Goal: Check status: Check status

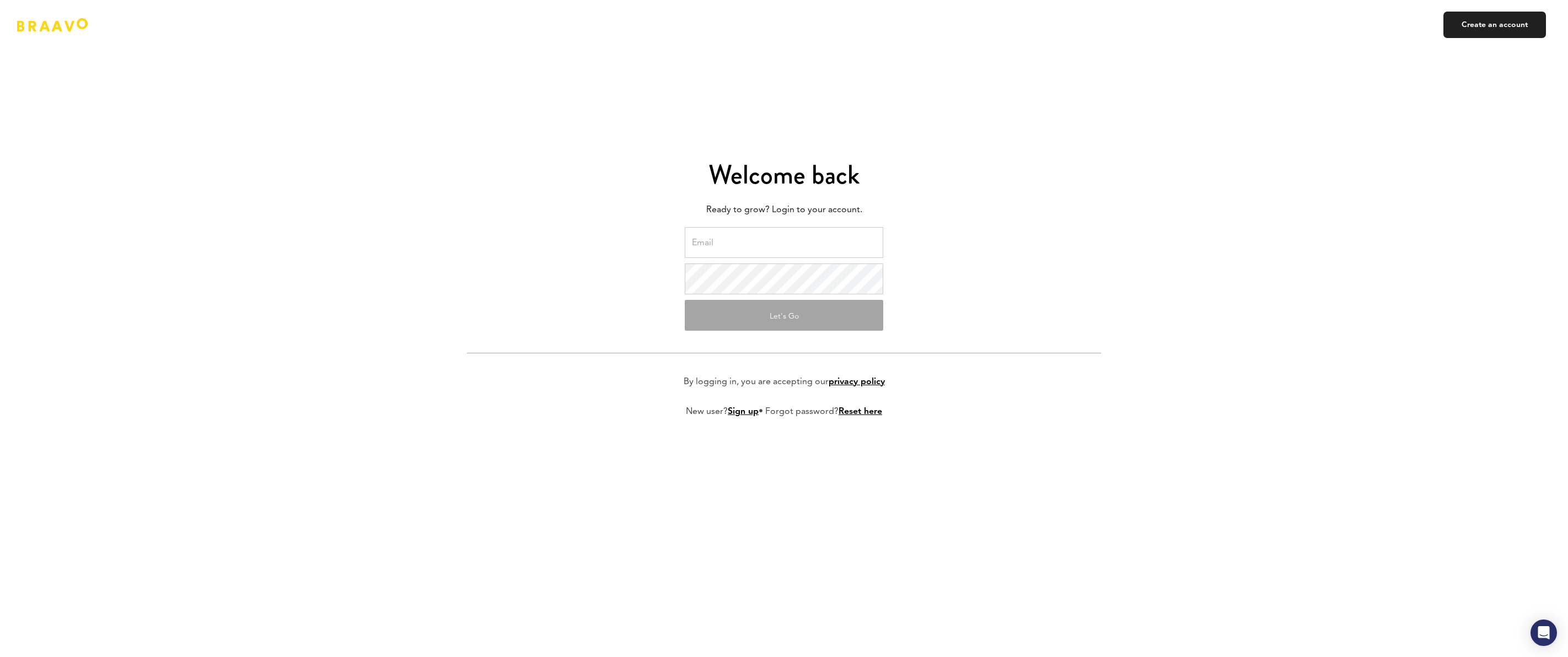
click at [770, 253] on input "email" at bounding box center [784, 243] width 198 height 31
type input "[EMAIL_ADDRESS][DOMAIN_NAME]"
click at [784, 314] on button "Let's Go" at bounding box center [784, 315] width 198 height 31
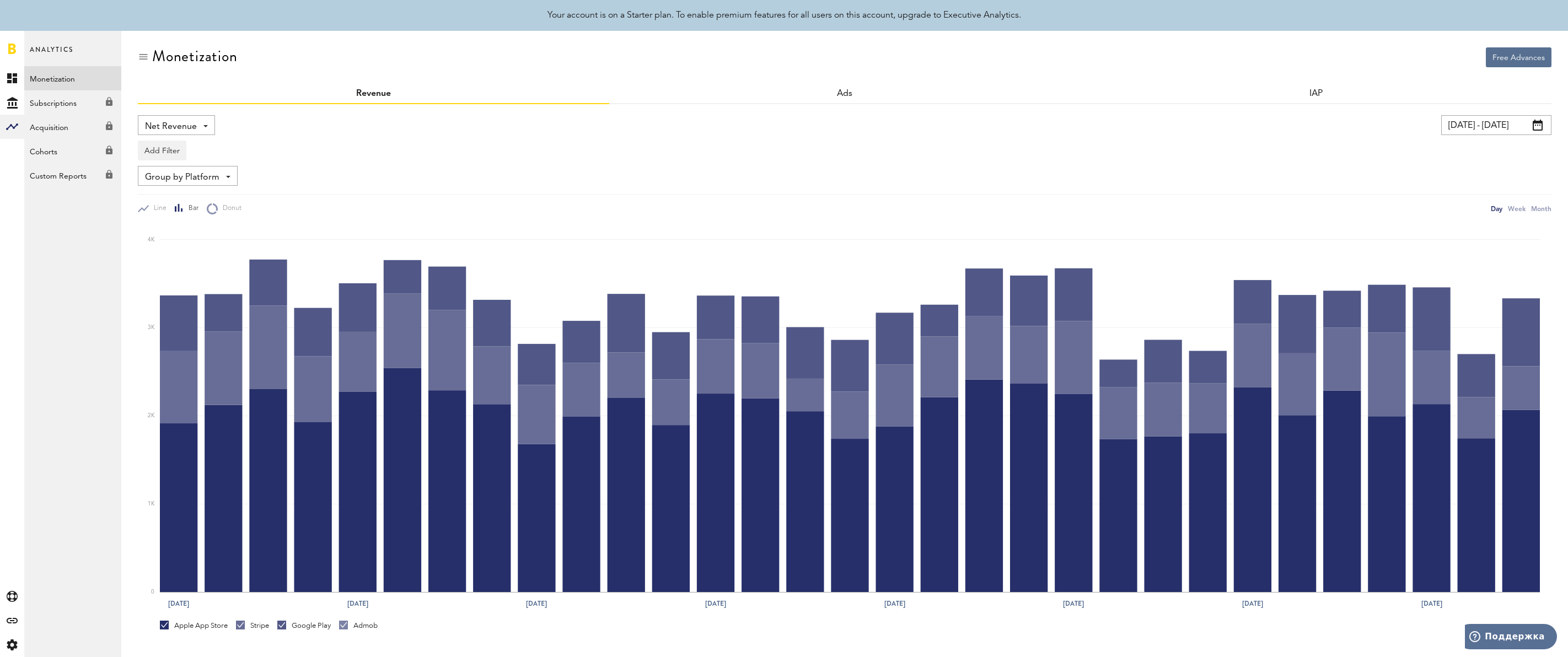
click at [11, 49] on link at bounding box center [12, 48] width 8 height 11
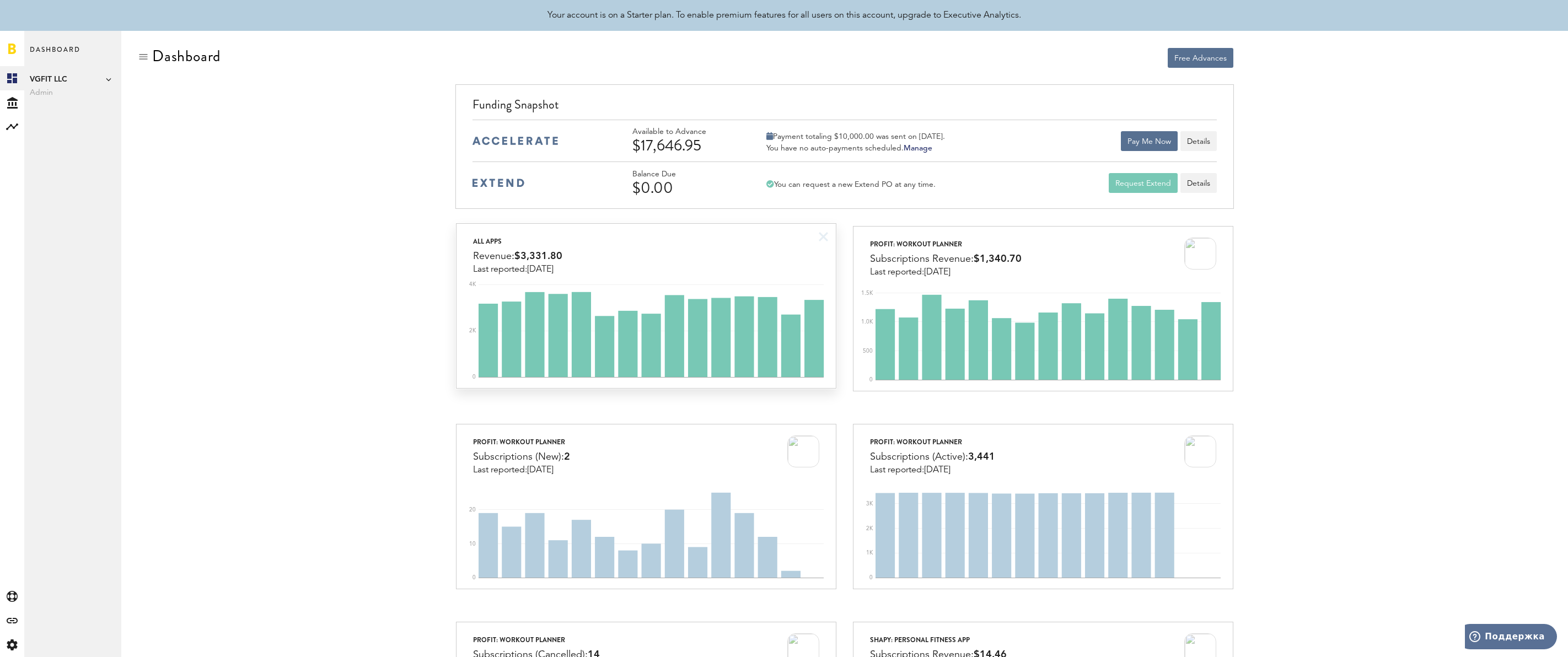
click at [634, 256] on div "All apps Revenue: $3,331.80 Last reported: [DATE]" at bounding box center [646, 249] width 379 height 51
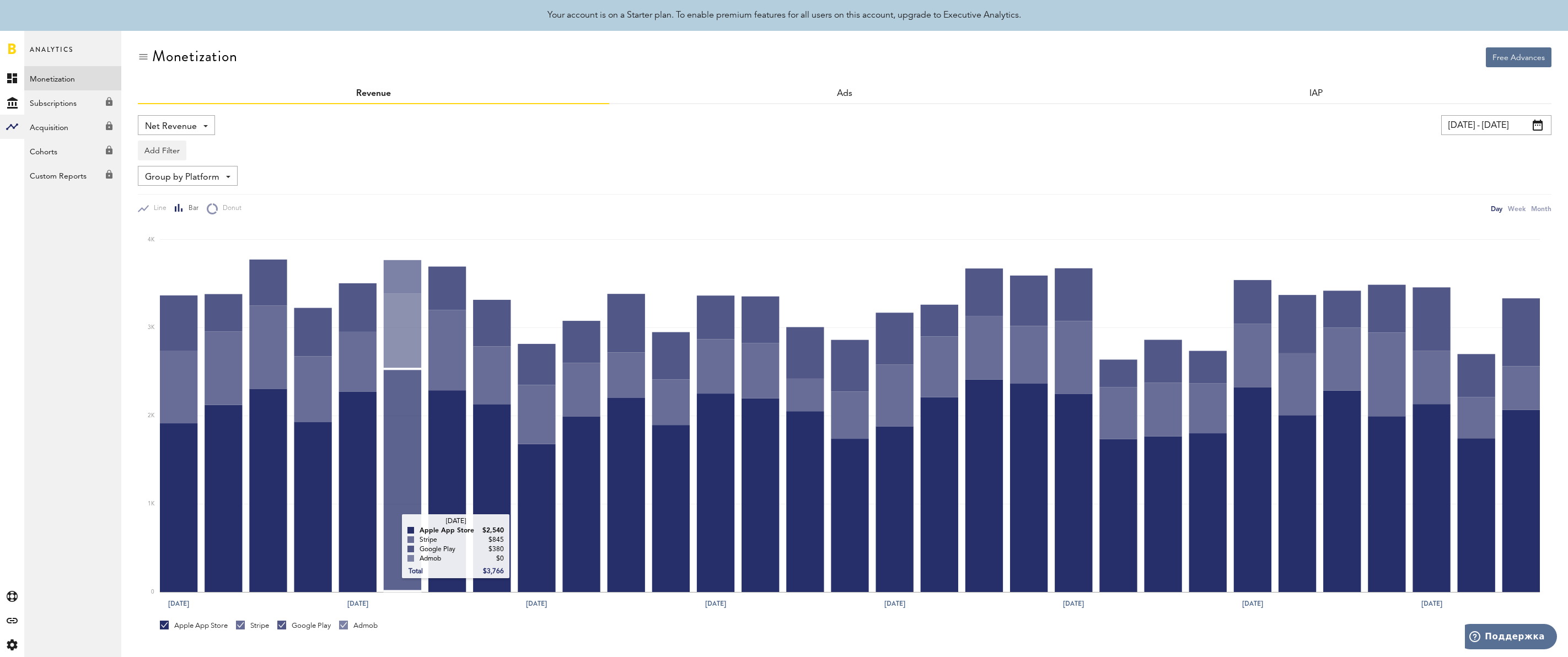
scroll to position [162, 0]
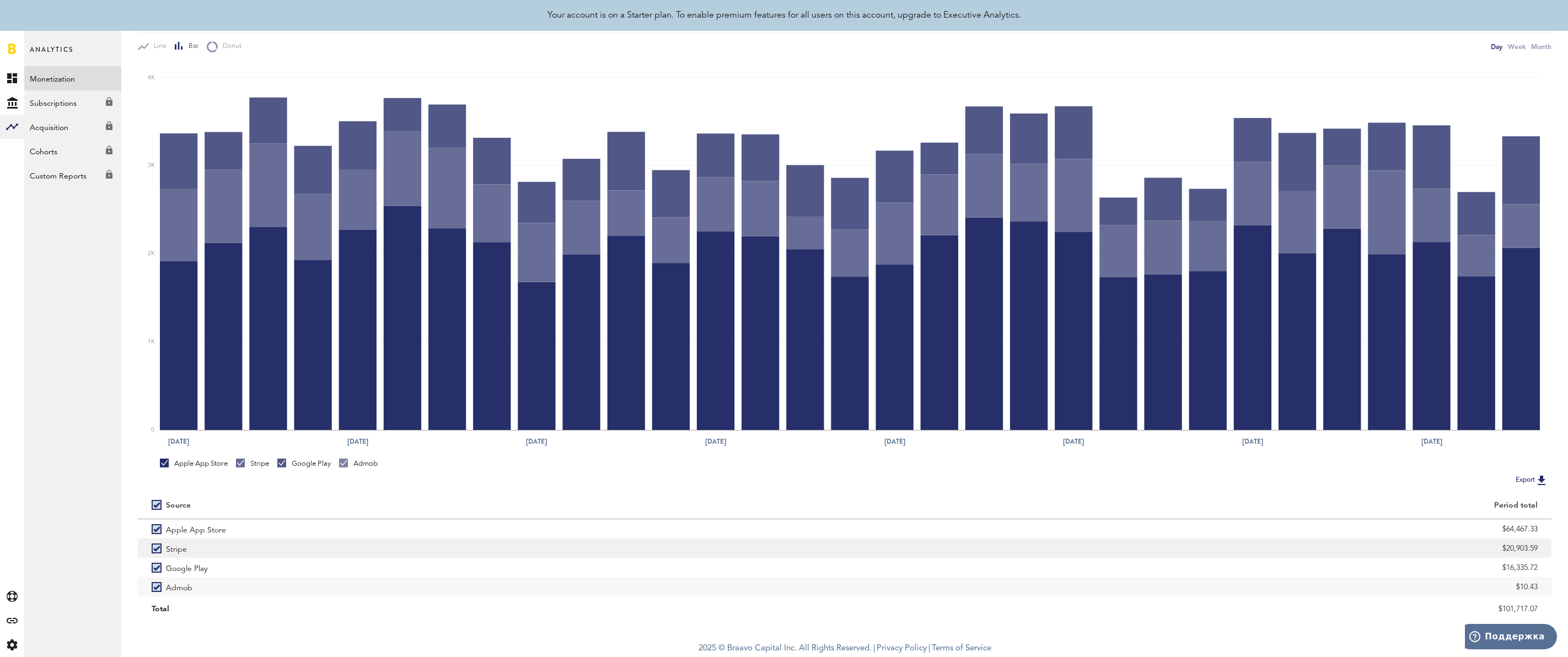
click at [155, 547] on label "Stripe" at bounding box center [490, 547] width 679 height 19
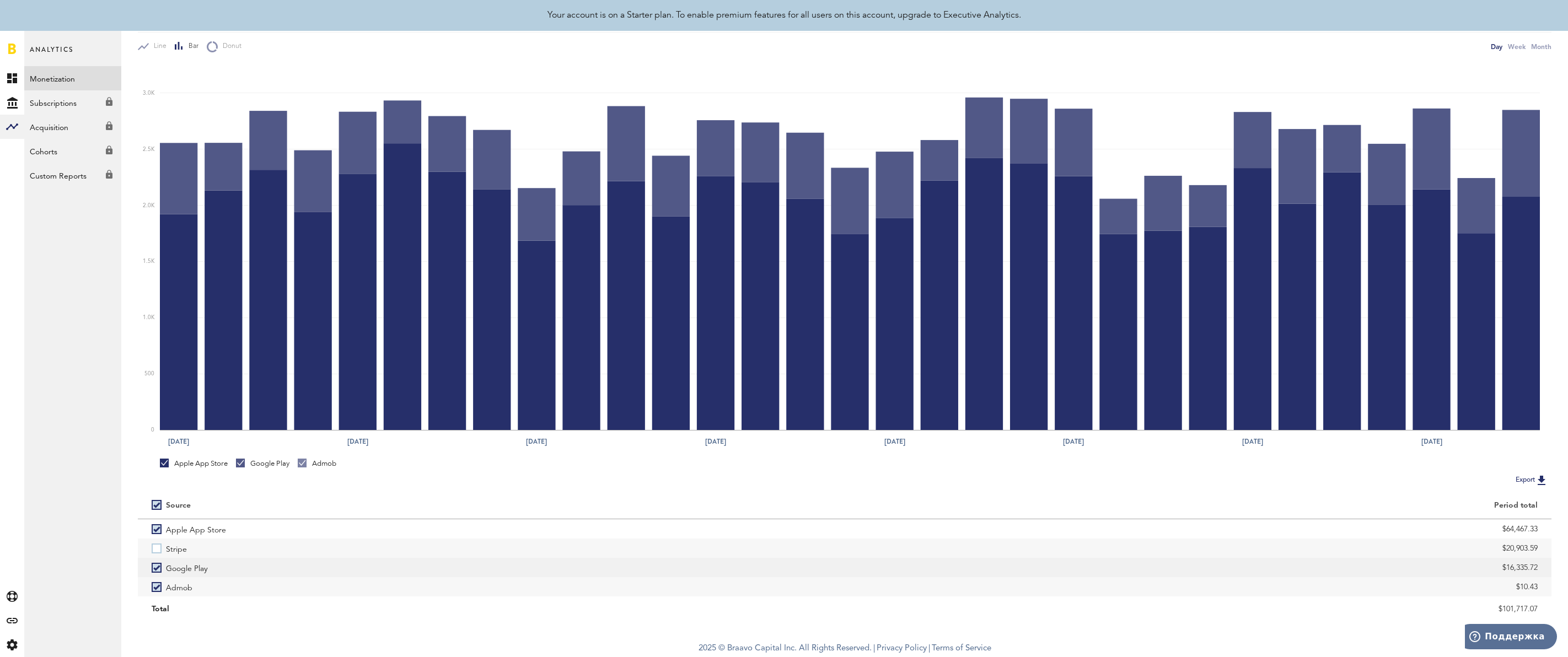
click at [160, 572] on label "Google Play" at bounding box center [490, 567] width 679 height 19
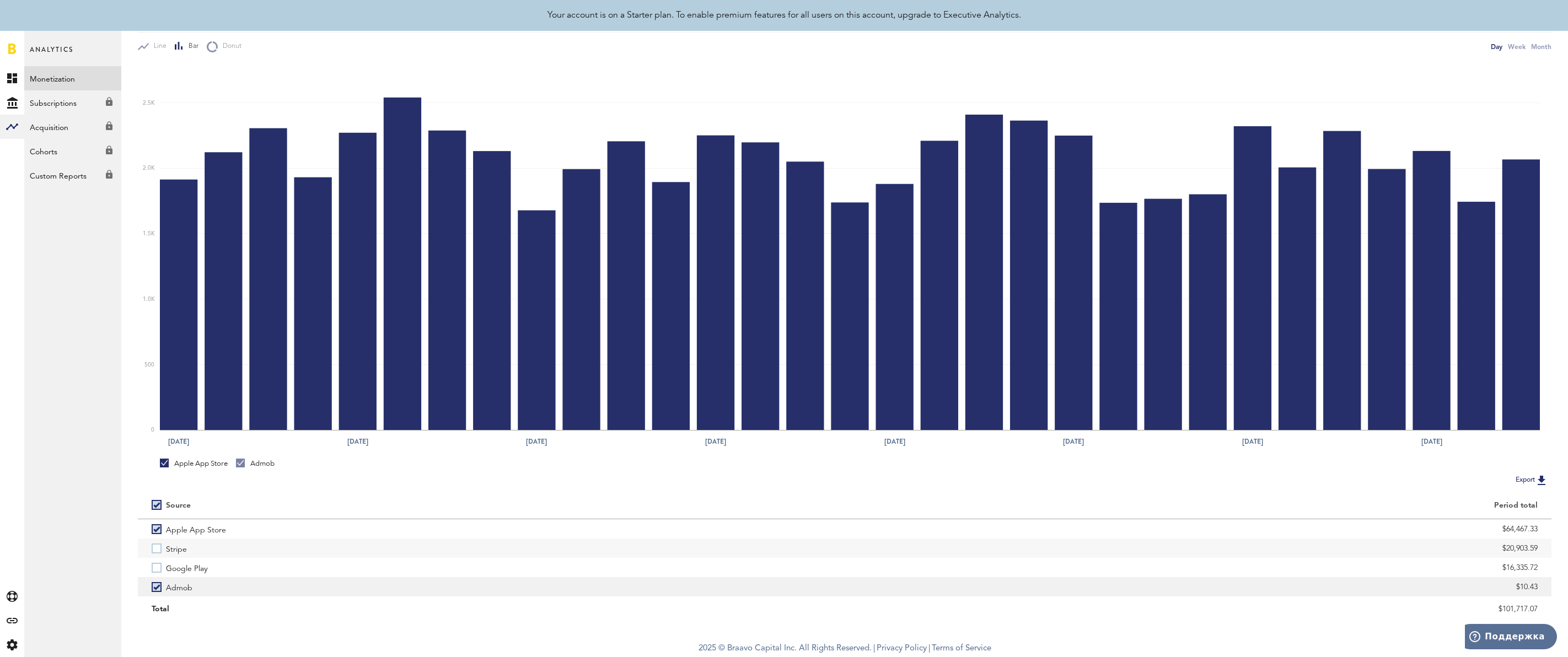
click at [156, 585] on label "Admob" at bounding box center [490, 586] width 679 height 19
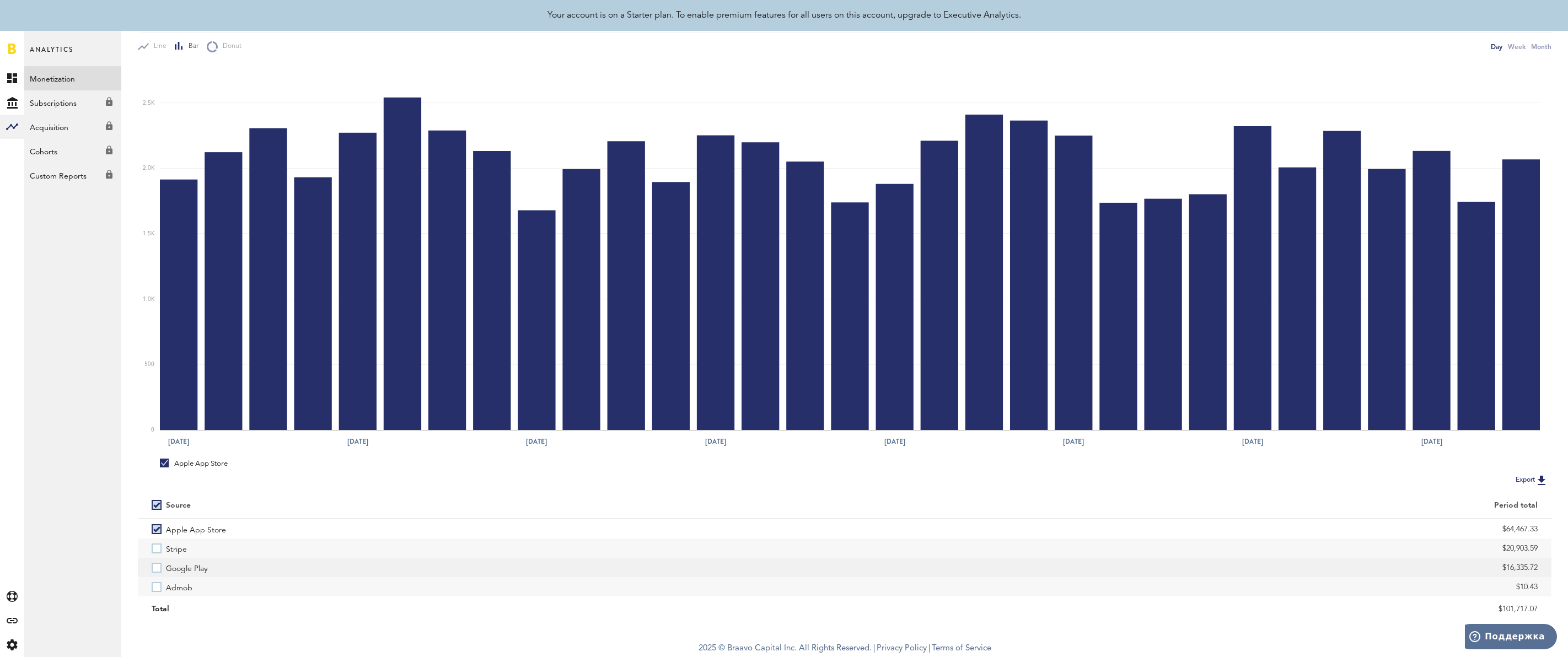
click at [157, 566] on label "Google Play" at bounding box center [490, 567] width 679 height 19
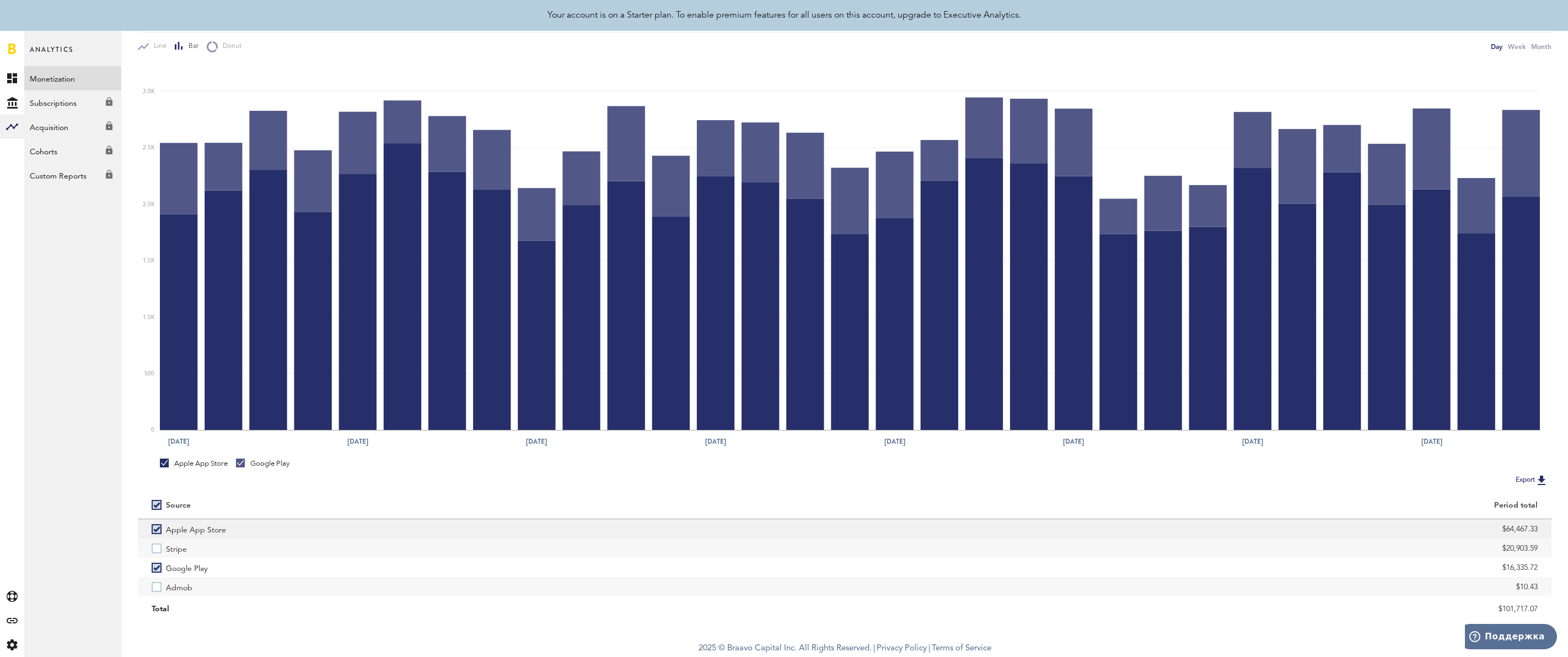
click at [156, 529] on label "Apple App Store" at bounding box center [490, 528] width 679 height 19
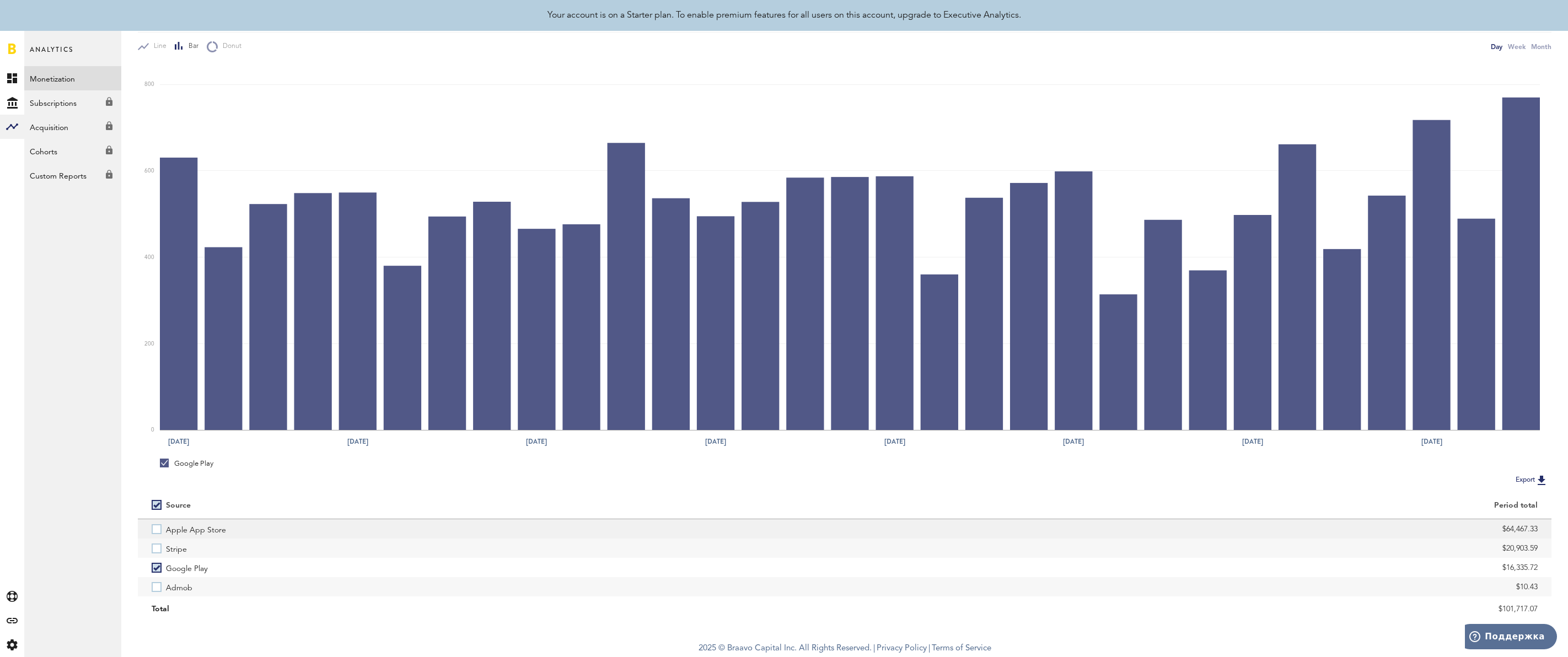
click at [158, 528] on label "Apple App Store" at bounding box center [490, 528] width 679 height 19
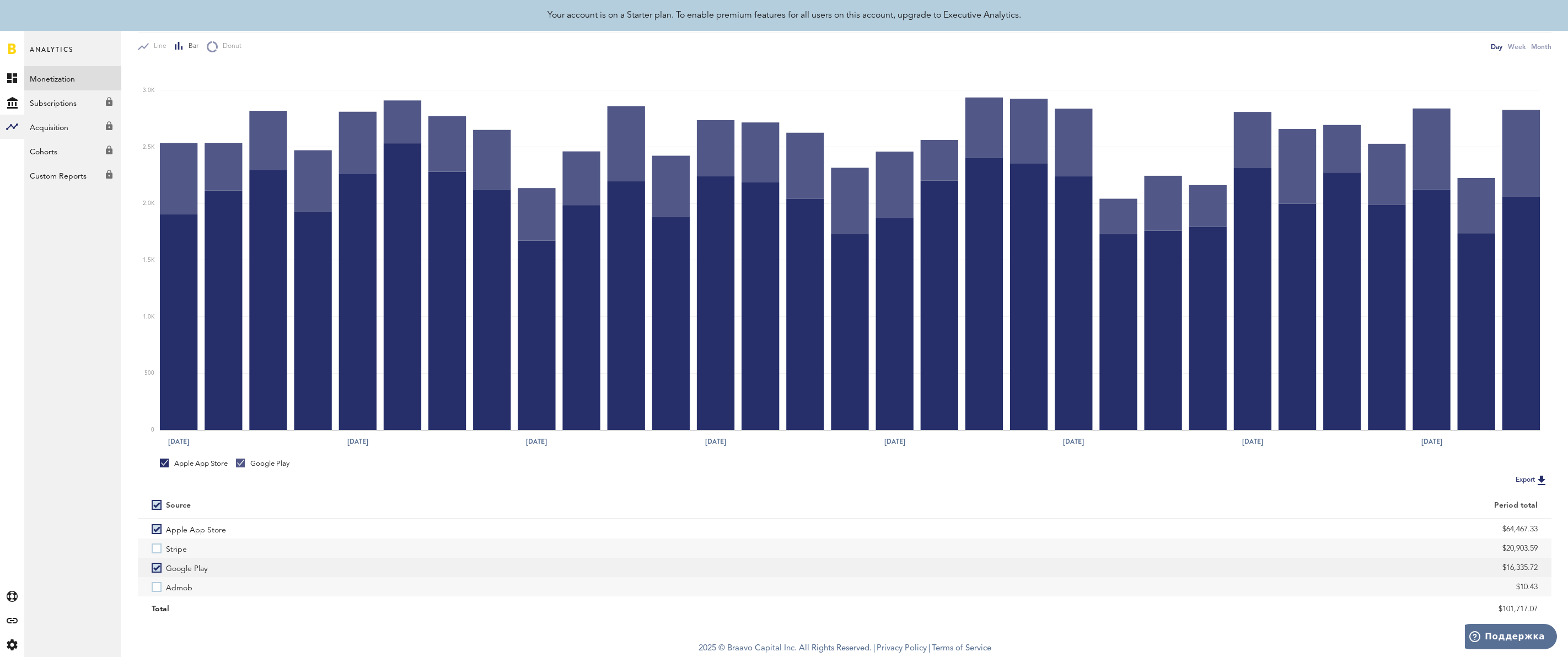
click at [158, 566] on label "Google Play" at bounding box center [490, 567] width 679 height 19
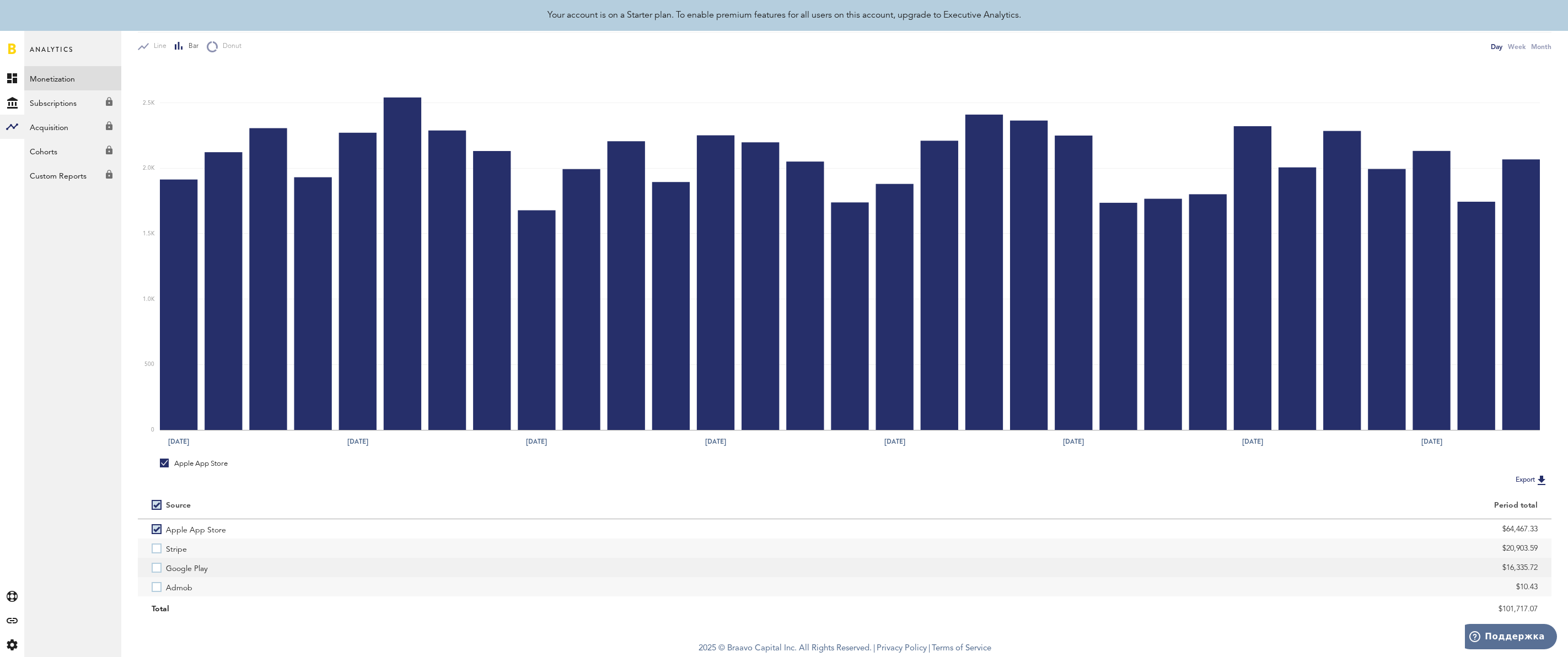
click at [158, 569] on label "Google Play" at bounding box center [490, 567] width 679 height 19
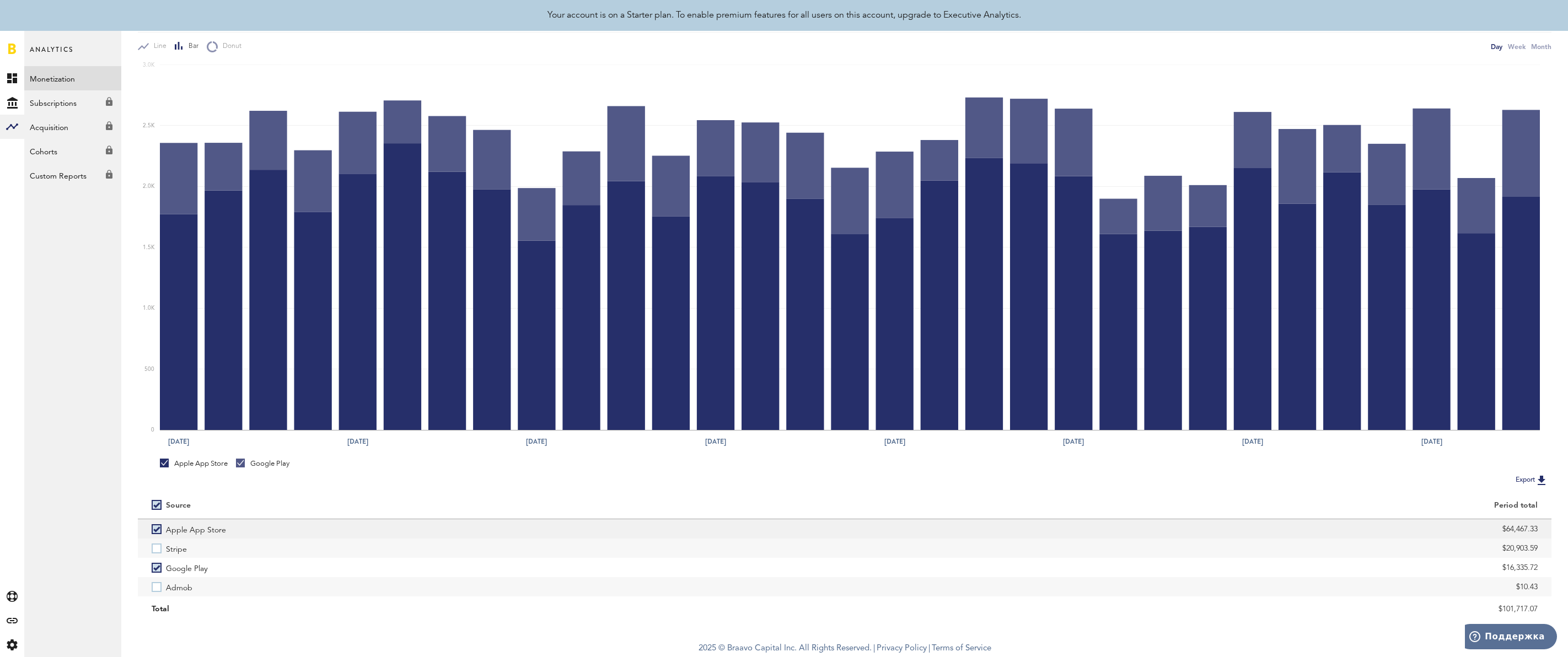
click at [159, 527] on label "Apple App Store" at bounding box center [490, 528] width 679 height 19
